Goal: Transaction & Acquisition: Purchase product/service

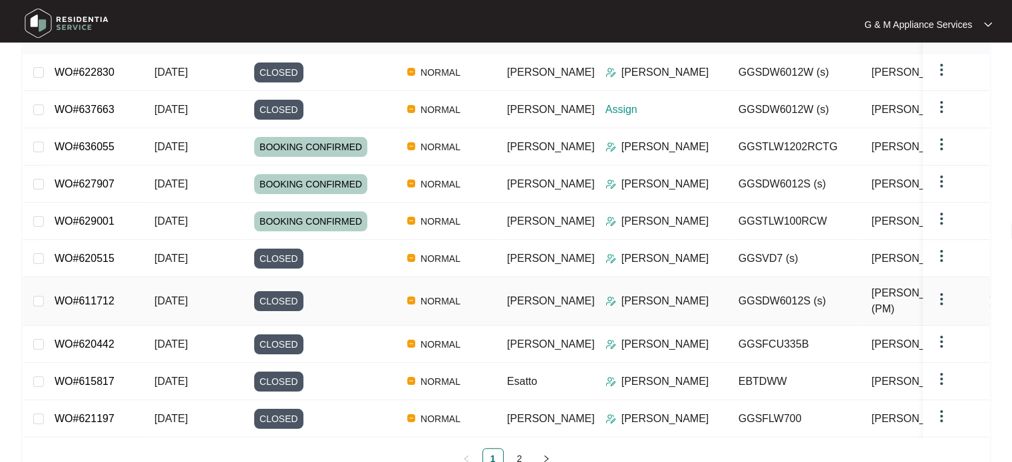
scroll to position [133, 0]
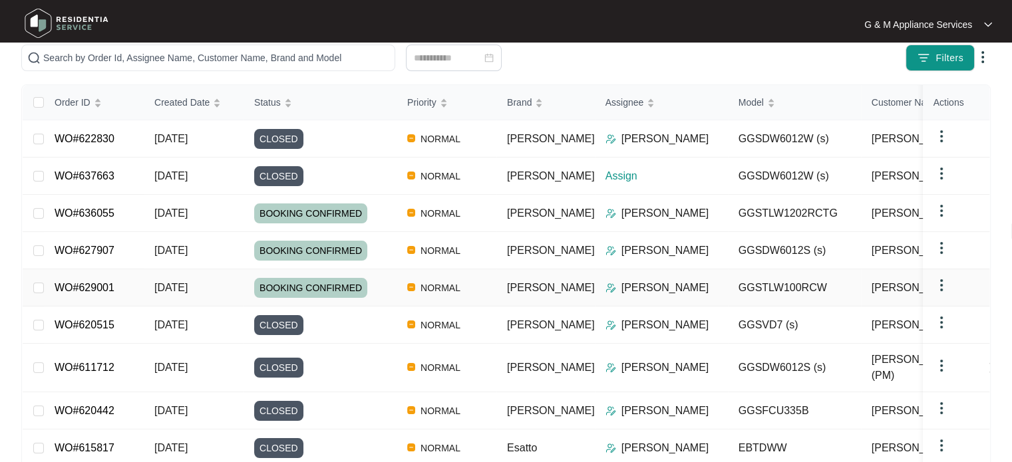
click at [88, 285] on link "WO#629001" at bounding box center [85, 287] width 60 height 11
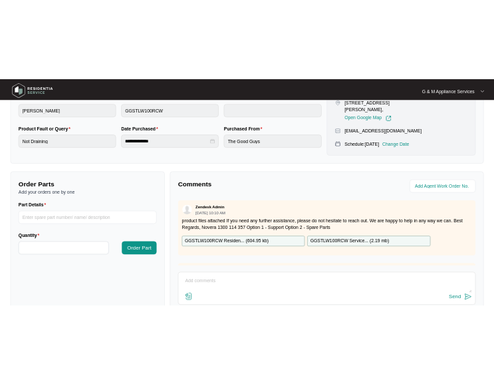
scroll to position [333, 0]
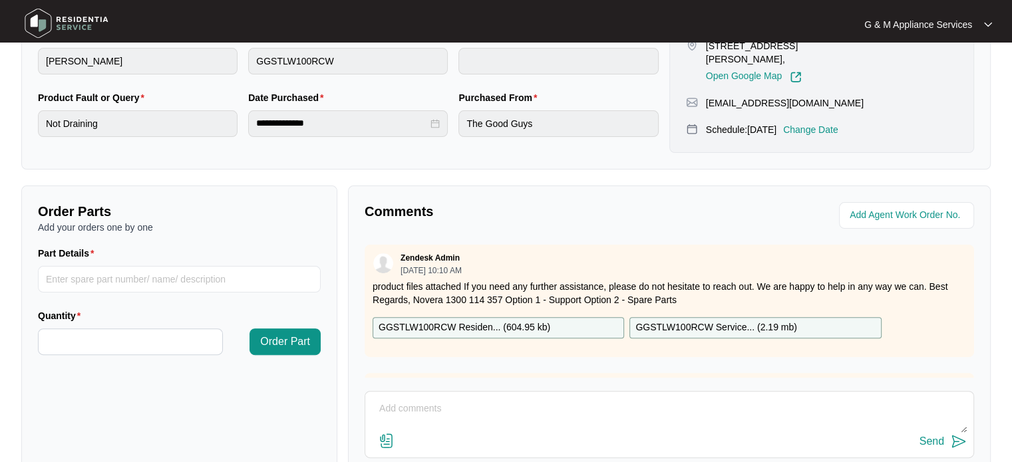
click at [466, 325] on p "GGSTLW100RCW Residen... ( 604.95 kb )" at bounding box center [465, 328] width 172 height 15
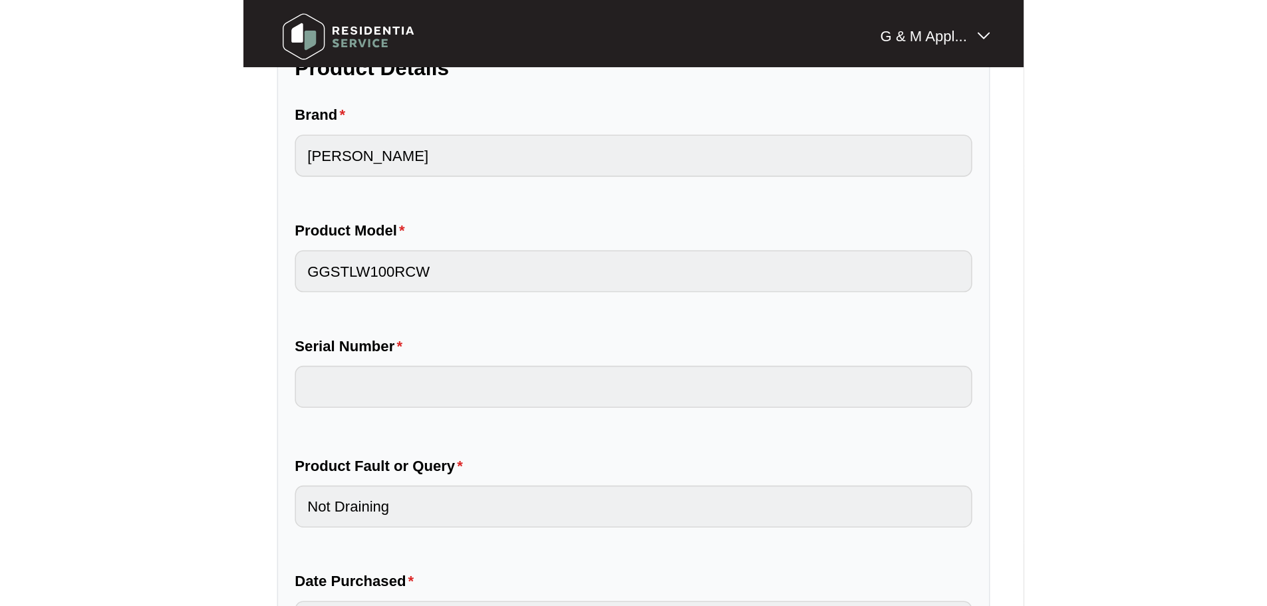
scroll to position [277, 0]
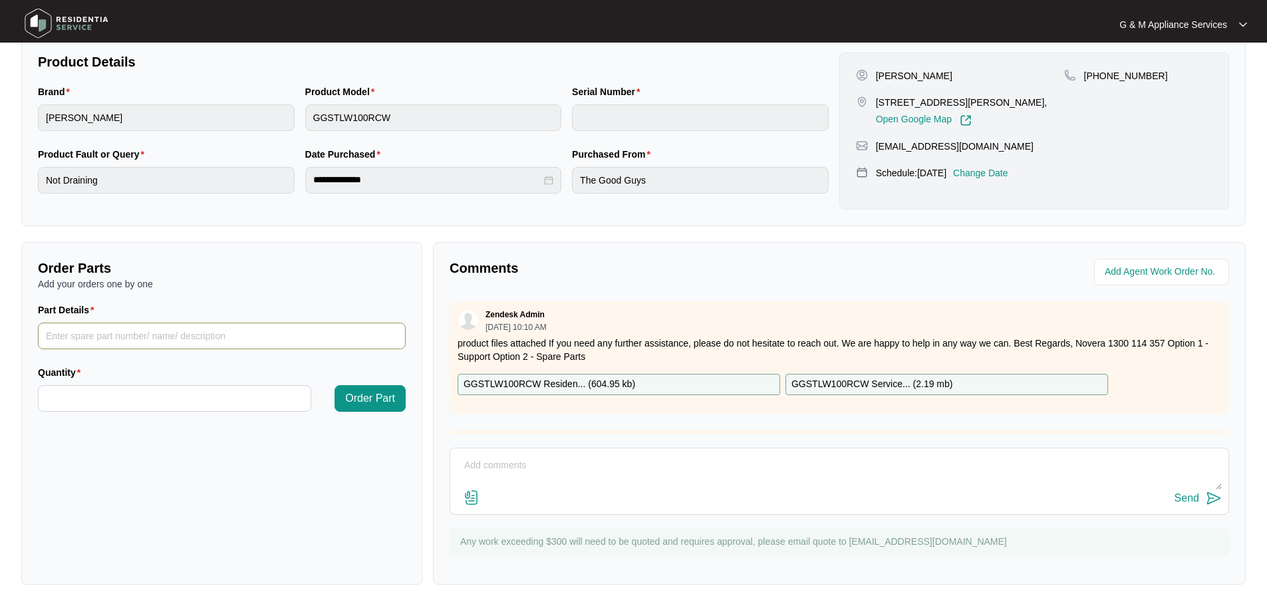
click at [69, 336] on input "Part Details" at bounding box center [222, 336] width 368 height 27
paste input "SP13731"
type input "SP13731 - PCB"
click at [70, 397] on input "Quantity" at bounding box center [175, 398] width 272 height 25
type input "*"
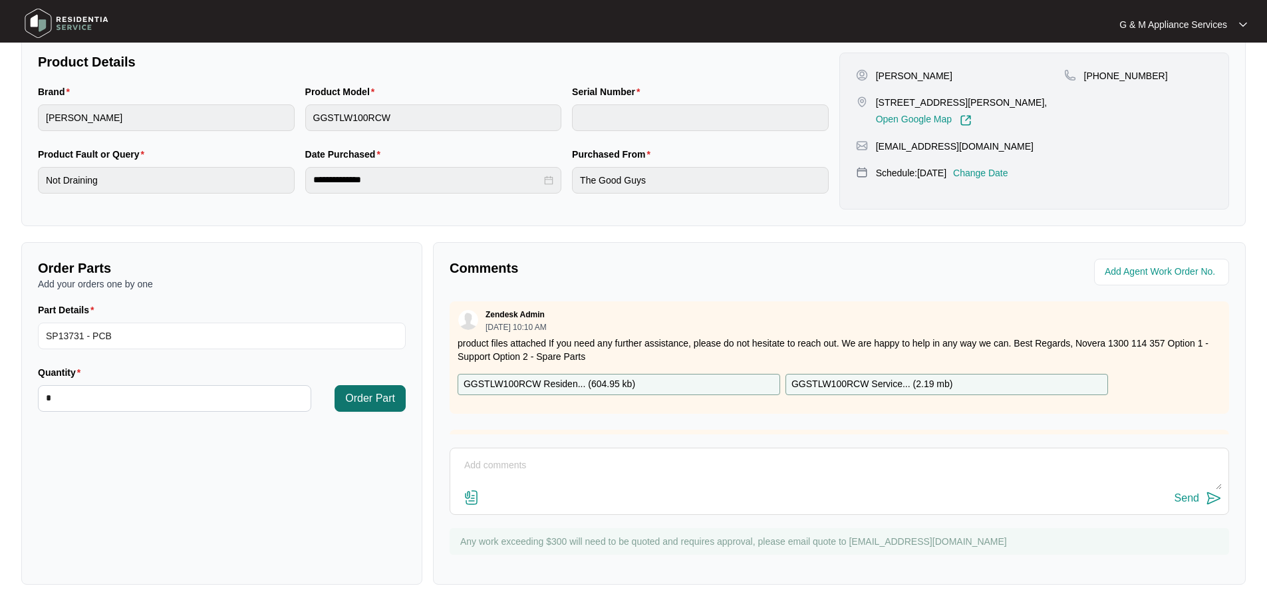
click at [361, 395] on span "Order Part" at bounding box center [370, 399] width 50 height 16
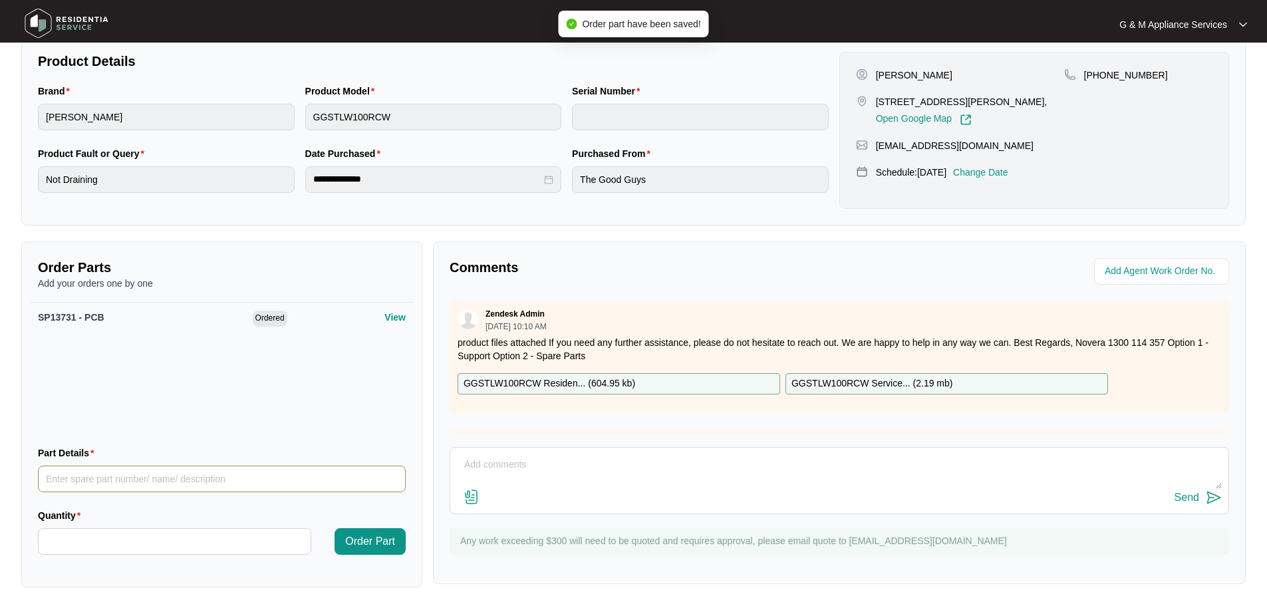
click at [110, 477] on input "Part Details" at bounding box center [222, 479] width 368 height 27
click at [63, 481] on input "Part Details" at bounding box center [222, 479] width 368 height 27
paste input "SP13131"
paste input "Water Inlet Valve"
type input "SP13131 - Water Inlet Valve"
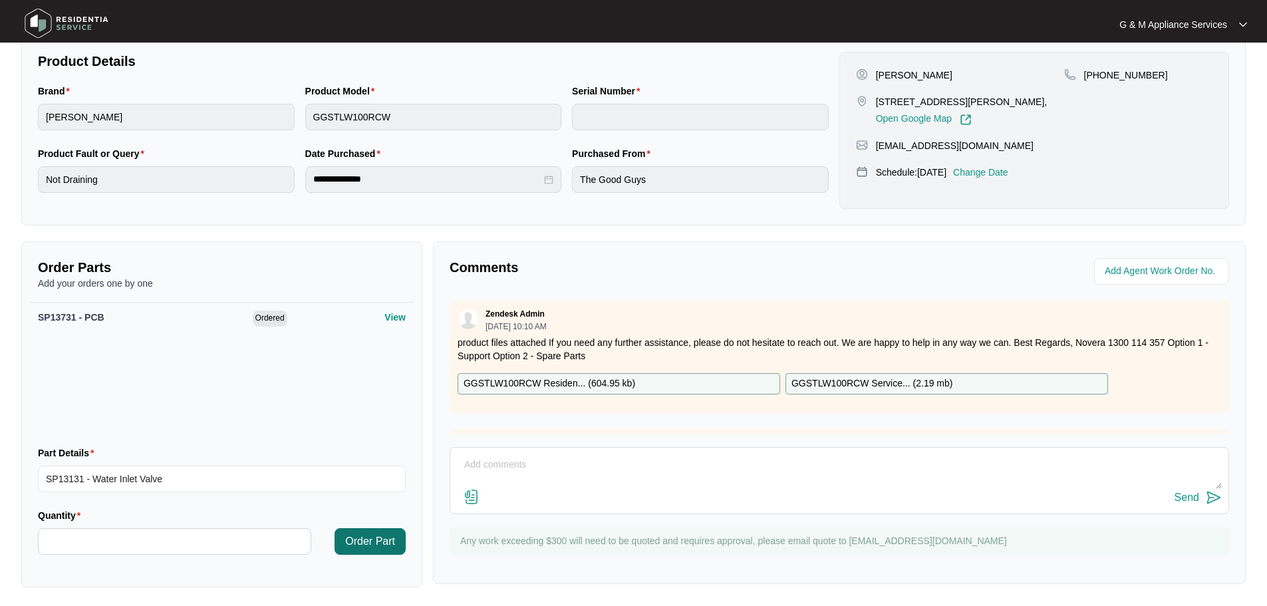
click at [361, 540] on span "Order Part" at bounding box center [370, 542] width 50 height 16
click at [95, 540] on input "Quantity" at bounding box center [175, 541] width 272 height 25
type input "*"
click at [368, 542] on span "Order Part" at bounding box center [370, 542] width 50 height 16
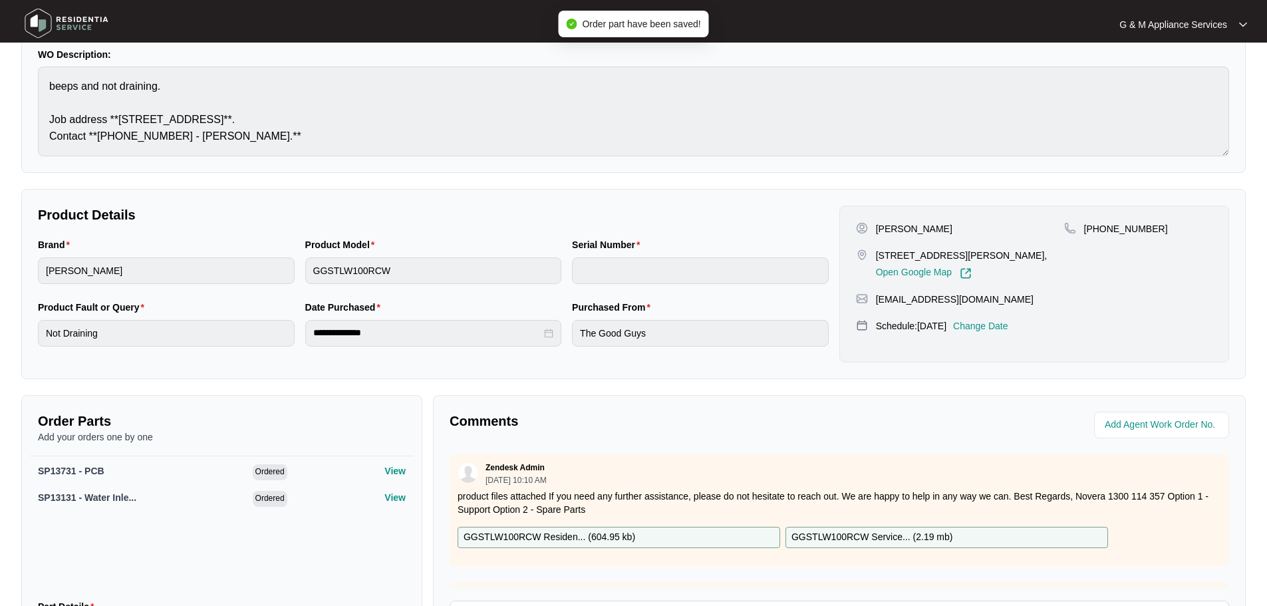
scroll to position [0, 0]
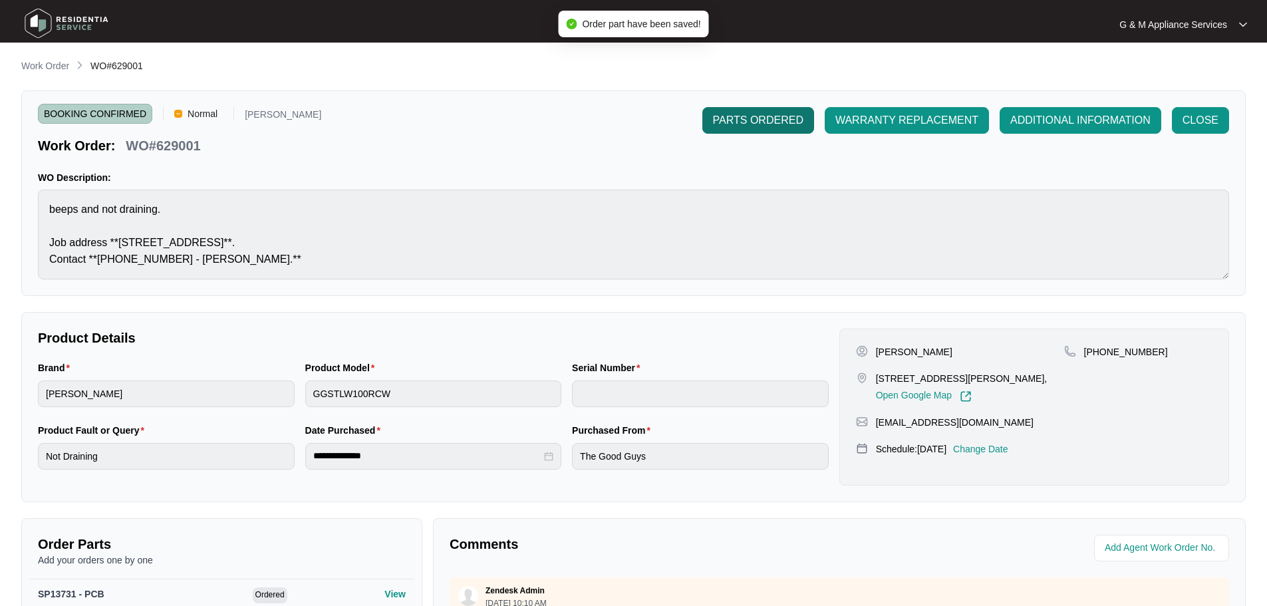
click at [750, 117] on span "PARTS ORDERED" at bounding box center [758, 120] width 90 height 16
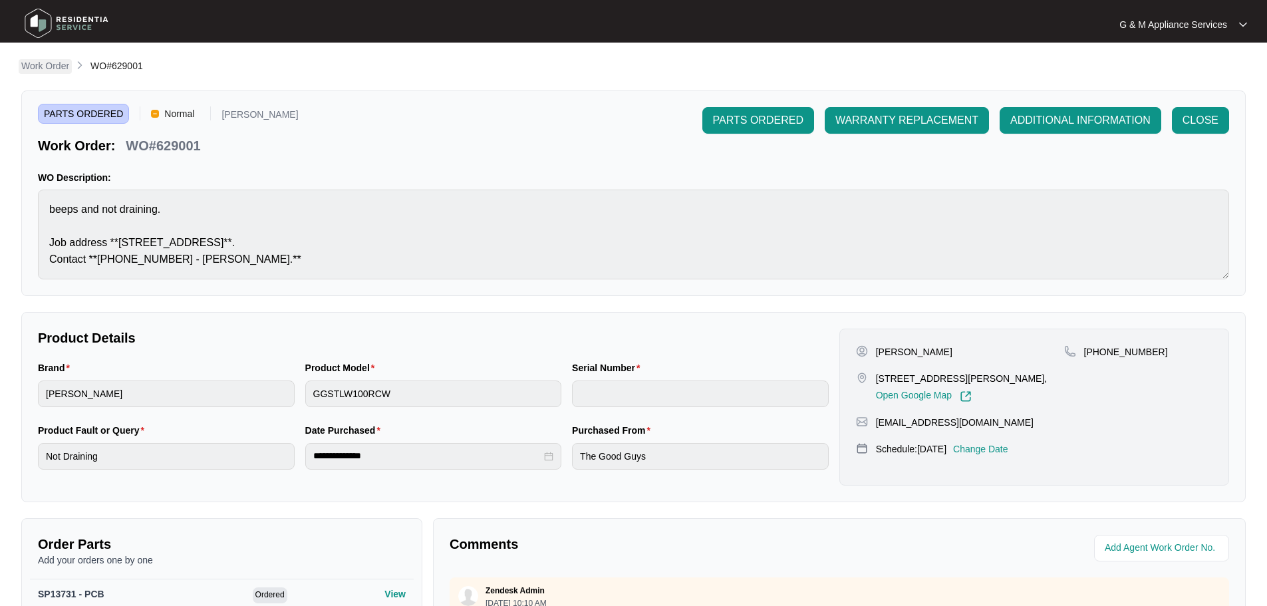
click at [55, 66] on p "Work Order" at bounding box center [45, 65] width 48 height 13
